Goal: Contribute content: Add original content to the website for others to see

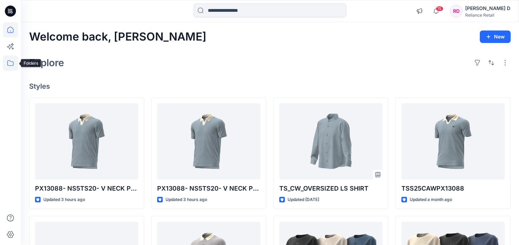
click at [12, 60] on icon at bounding box center [10, 63] width 15 height 15
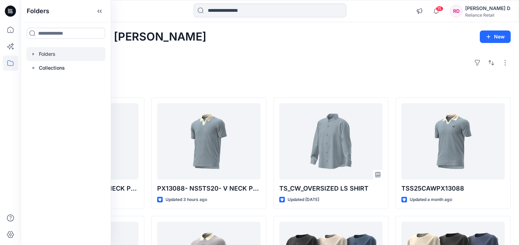
click at [52, 53] on div at bounding box center [65, 54] width 79 height 14
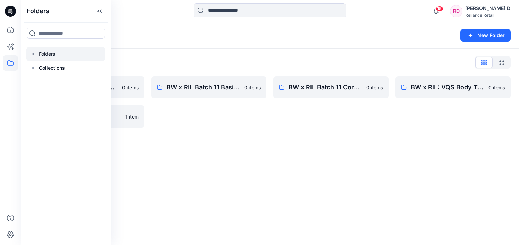
click at [189, 134] on div "Folders List 3D Library: Mid-Economy Tech 0 items Trends 1 item BW x RIL Batch …" at bounding box center [270, 92] width 498 height 87
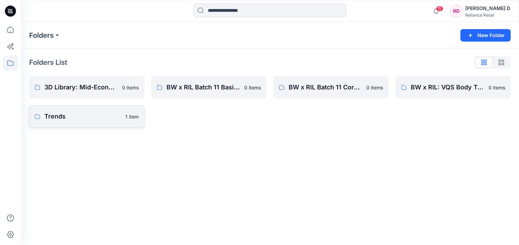
click at [111, 119] on p "Trends" at bounding box center [82, 117] width 77 height 10
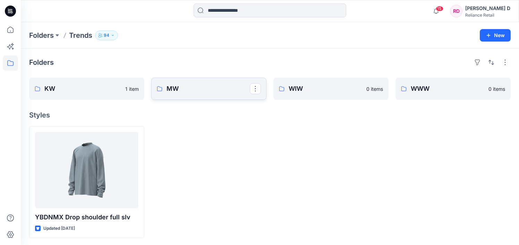
click at [199, 90] on p "MW" at bounding box center [208, 89] width 83 height 10
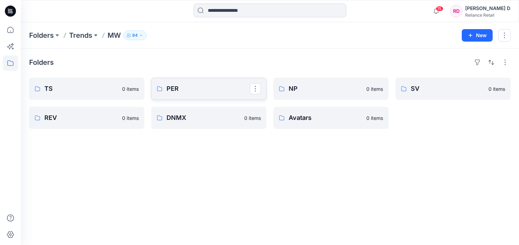
click at [193, 90] on p "PER" at bounding box center [208, 89] width 83 height 10
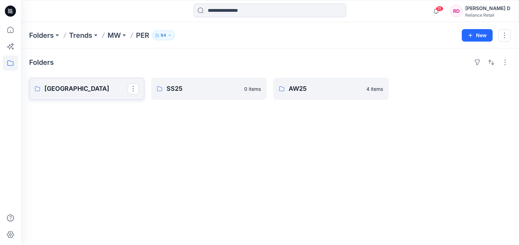
click at [103, 89] on p "[GEOGRAPHIC_DATA]" at bounding box center [85, 89] width 83 height 10
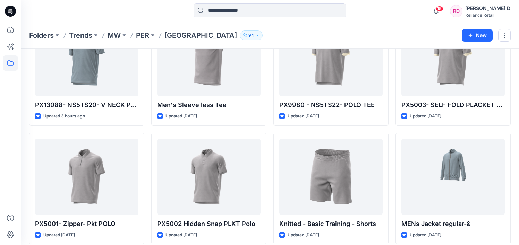
scroll to position [64, 0]
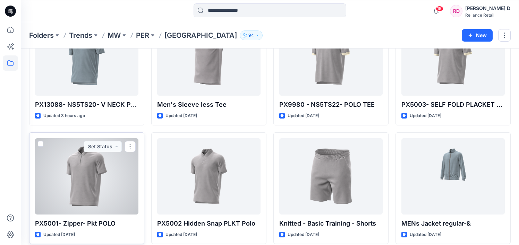
click at [91, 183] on div at bounding box center [86, 176] width 103 height 76
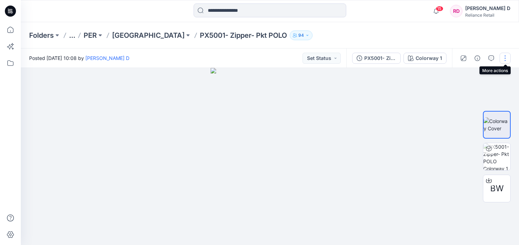
click at [505, 58] on button "button" at bounding box center [505, 58] width 11 height 11
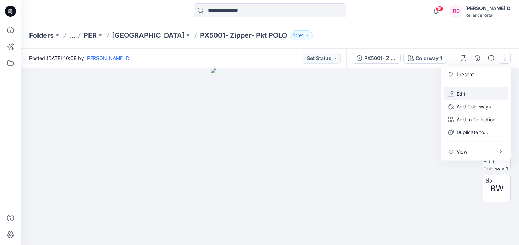
click at [462, 93] on p "Edit" at bounding box center [461, 93] width 9 height 7
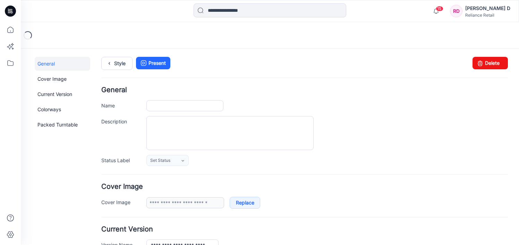
type input "**********"
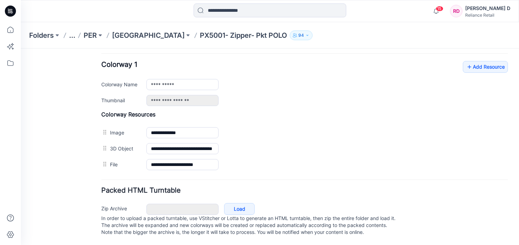
scroll to position [273, 0]
click at [497, 61] on link "Add Resource" at bounding box center [485, 67] width 45 height 12
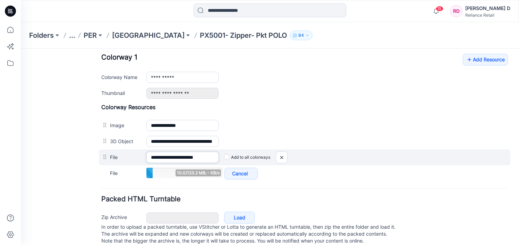
click at [214, 158] on input "**********" at bounding box center [182, 157] width 72 height 11
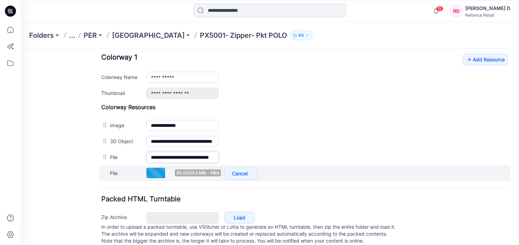
scroll to position [0, 16]
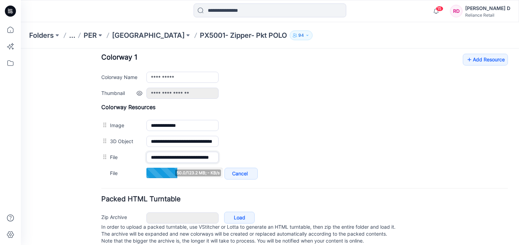
type input "**********"
click at [403, 88] on div "**********" at bounding box center [327, 93] width 362 height 11
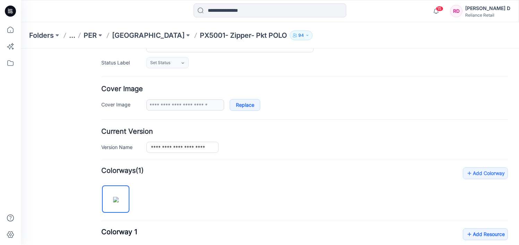
scroll to position [88, 0]
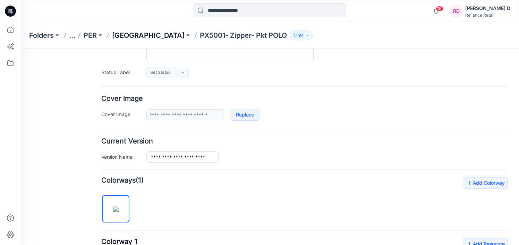
click at [148, 34] on p "[GEOGRAPHIC_DATA]" at bounding box center [148, 36] width 73 height 10
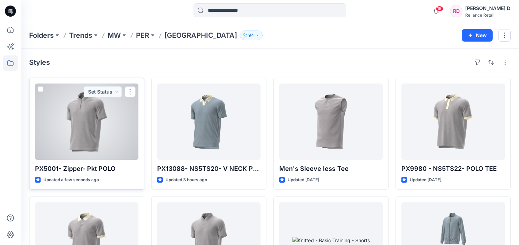
click at [118, 113] on div at bounding box center [86, 122] width 103 height 76
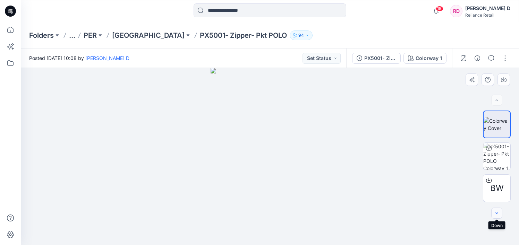
click at [497, 215] on icon "button" at bounding box center [497, 214] width 6 height 6
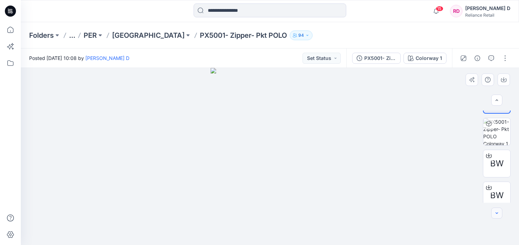
scroll to position [27, 0]
click at [416, 122] on div at bounding box center [270, 156] width 498 height 177
click at [146, 33] on p "[GEOGRAPHIC_DATA]" at bounding box center [148, 36] width 73 height 10
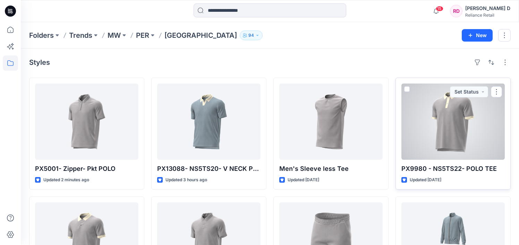
click at [461, 105] on div at bounding box center [453, 122] width 103 height 76
